Goal: Book appointment/travel/reservation

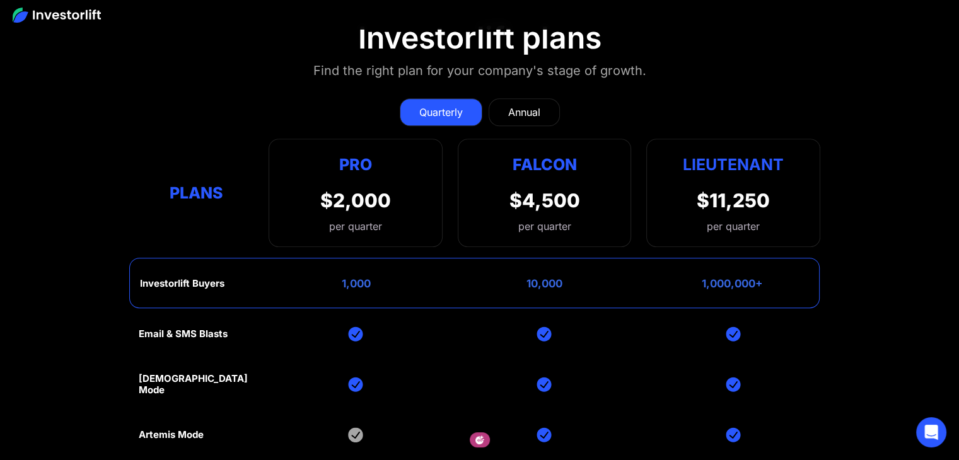
scroll to position [5614, 0]
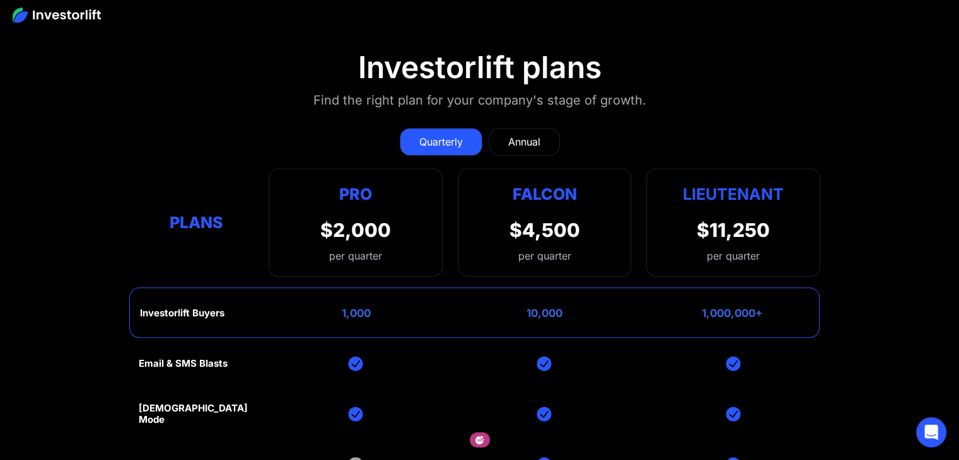
click at [507, 128] on link "Annual" at bounding box center [524, 142] width 71 height 28
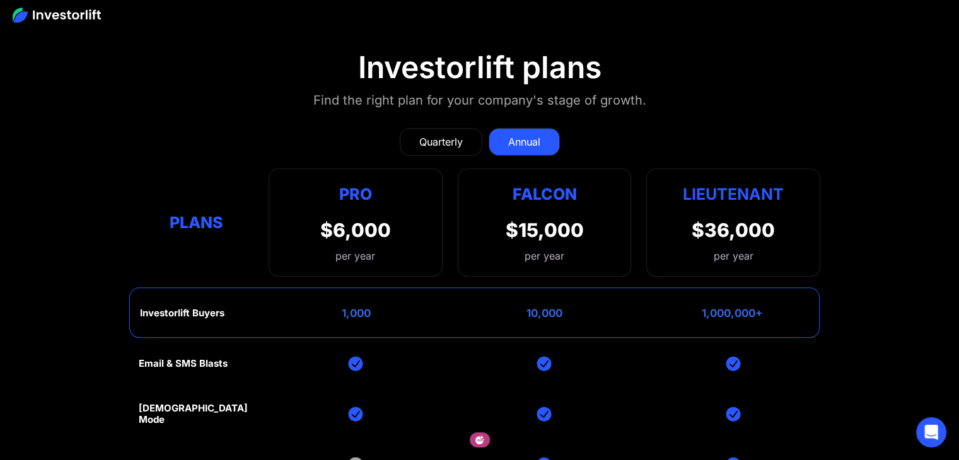
click at [459, 134] on div "Quarterly" at bounding box center [441, 141] width 44 height 15
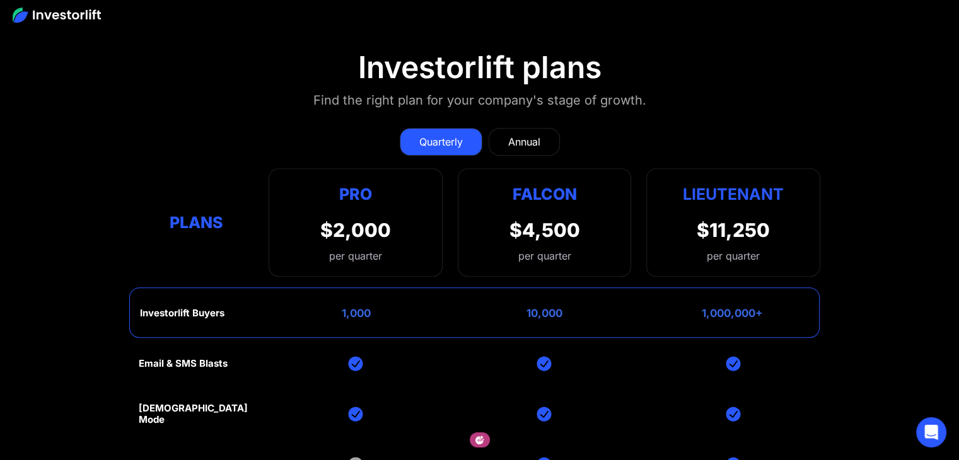
click at [517, 134] on div "Annual" at bounding box center [524, 141] width 32 height 15
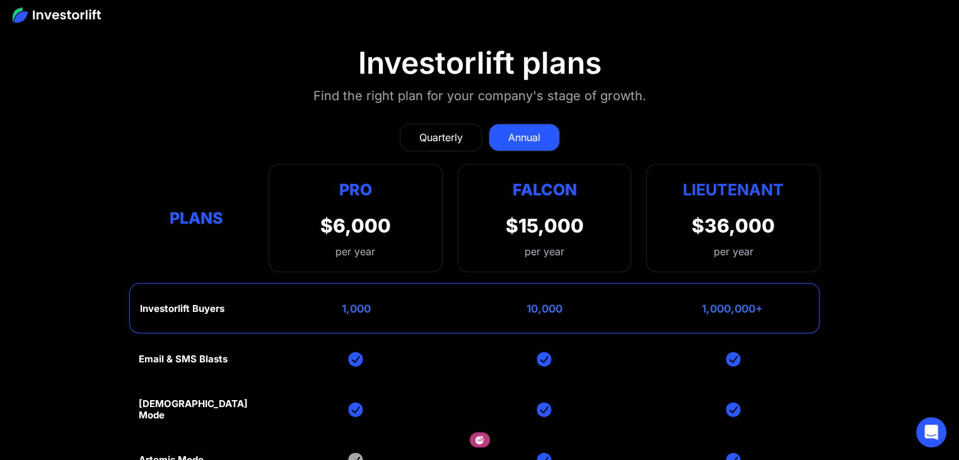
scroll to position [5551, 0]
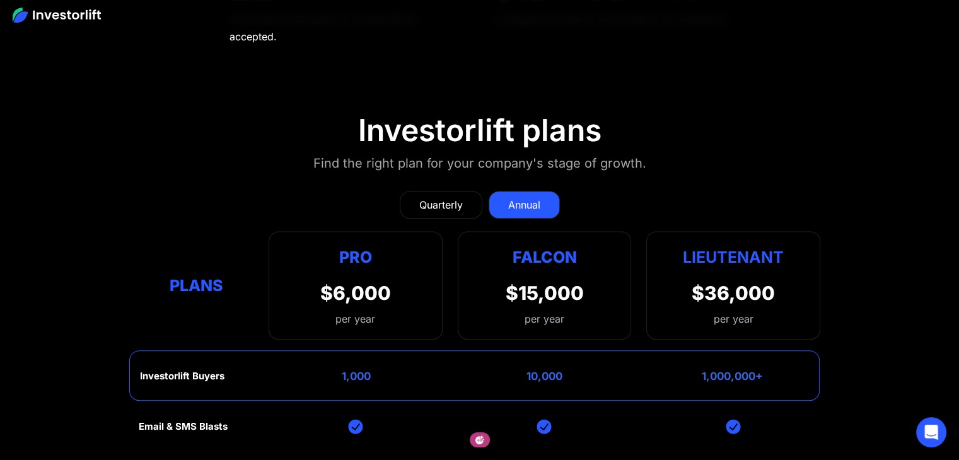
click at [462, 197] on div "Quarterly" at bounding box center [441, 204] width 44 height 15
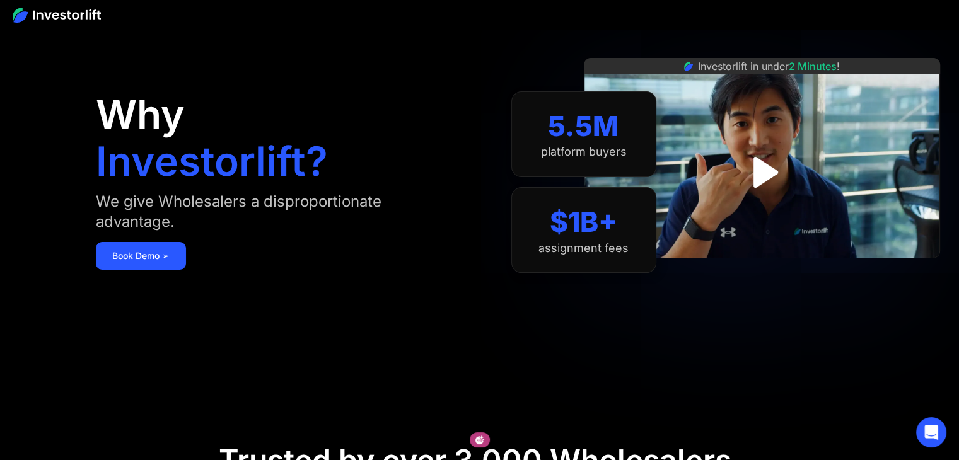
scroll to position [0, 0]
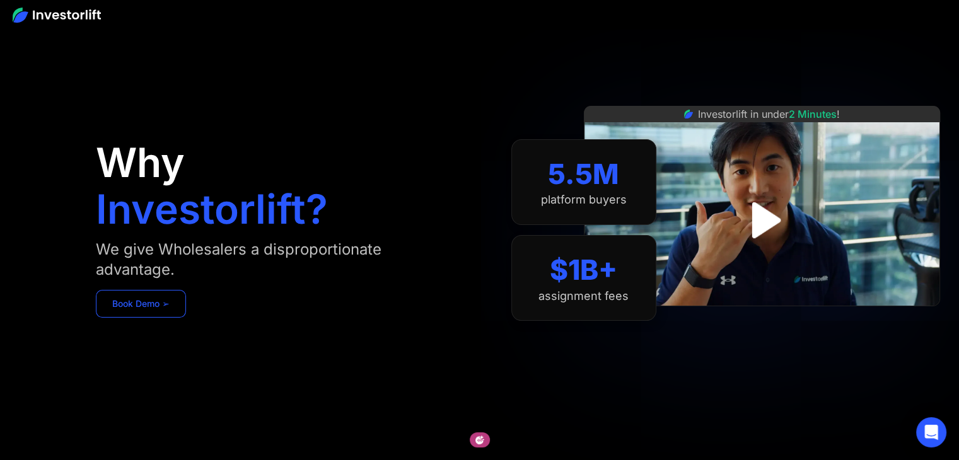
click at [155, 296] on link "Book Demo ➢" at bounding box center [141, 304] width 90 height 28
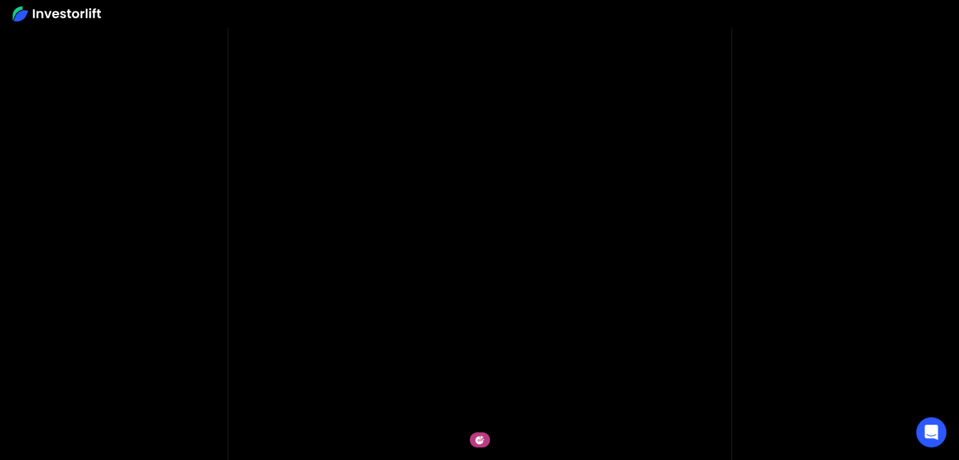
scroll to position [126, 0]
click at [44, 18] on img at bounding box center [57, 13] width 88 height 15
click at [59, 16] on img at bounding box center [57, 13] width 88 height 15
click at [37, 13] on img at bounding box center [57, 13] width 88 height 15
